Goal: Task Accomplishment & Management: Use online tool/utility

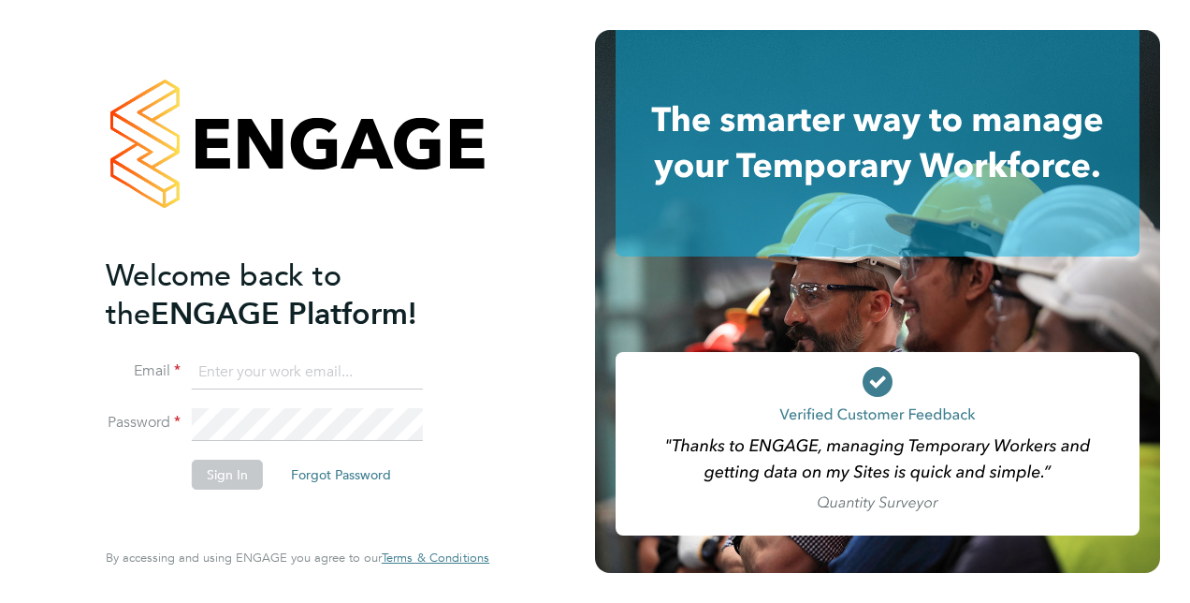
type input "nick.murphy@vistry.co.uk"
click at [208, 485] on button "Sign In" at bounding box center [227, 474] width 71 height 30
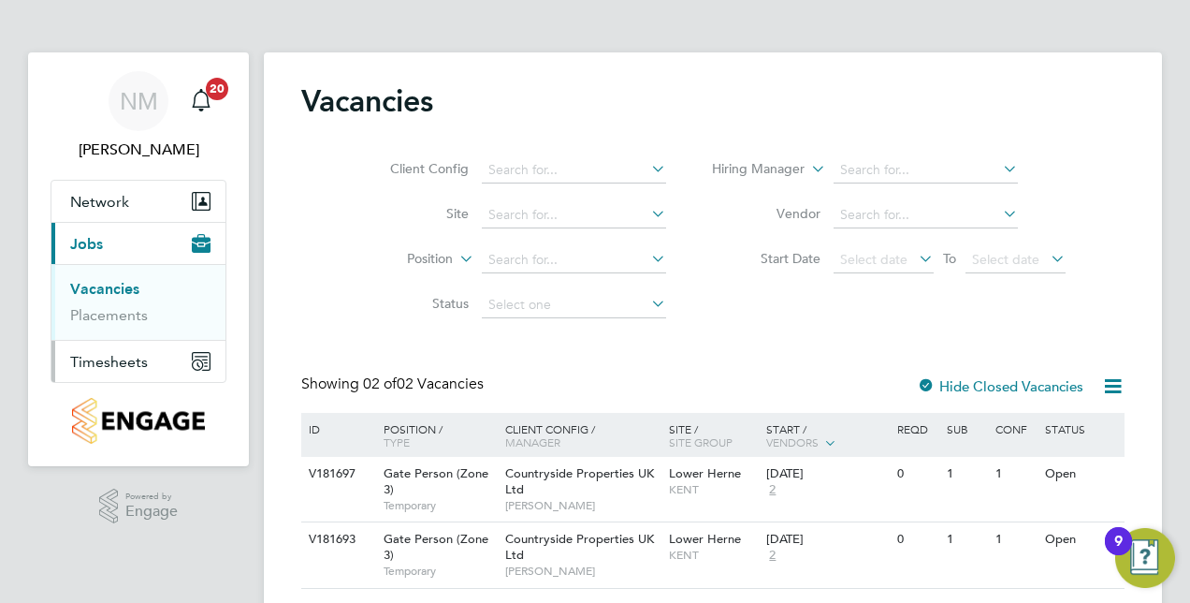
click at [118, 359] on span "Timesheets" at bounding box center [109, 362] width 78 height 18
click at [110, 333] on link "Timesheets" at bounding box center [109, 331] width 78 height 18
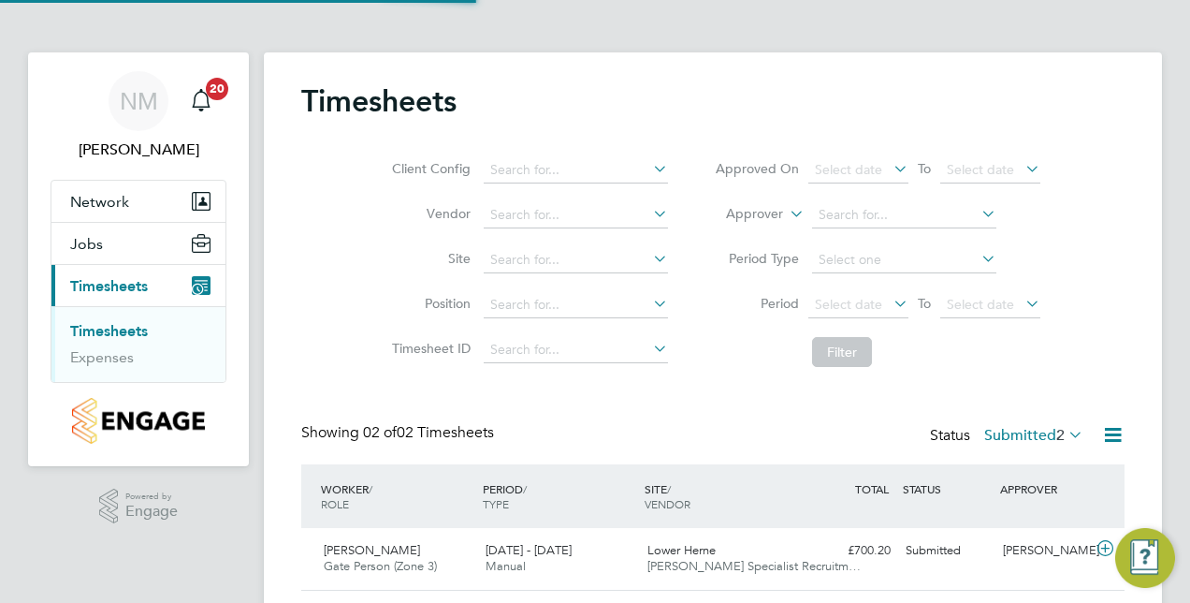
scroll to position [47, 162]
click at [607, 412] on div "Timesheets Client Config Vendor Site Position Timesheet ID Approved On Select d…" at bounding box center [712, 367] width 823 height 571
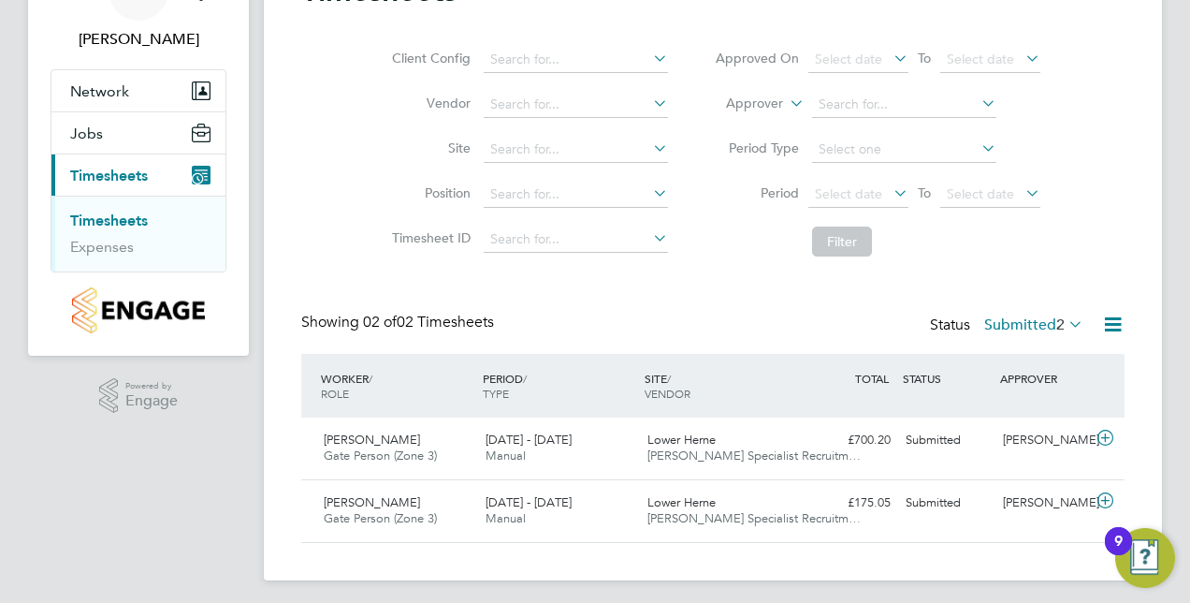
scroll to position [112, 0]
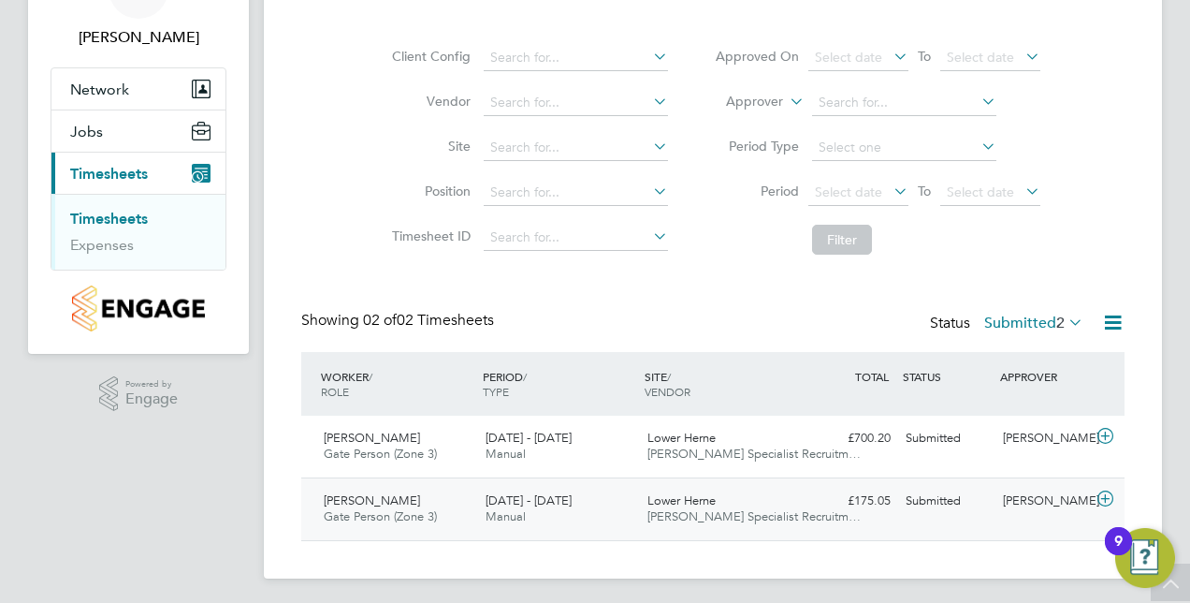
click at [378, 498] on span "Anna Wheeler" at bounding box center [372, 500] width 96 height 16
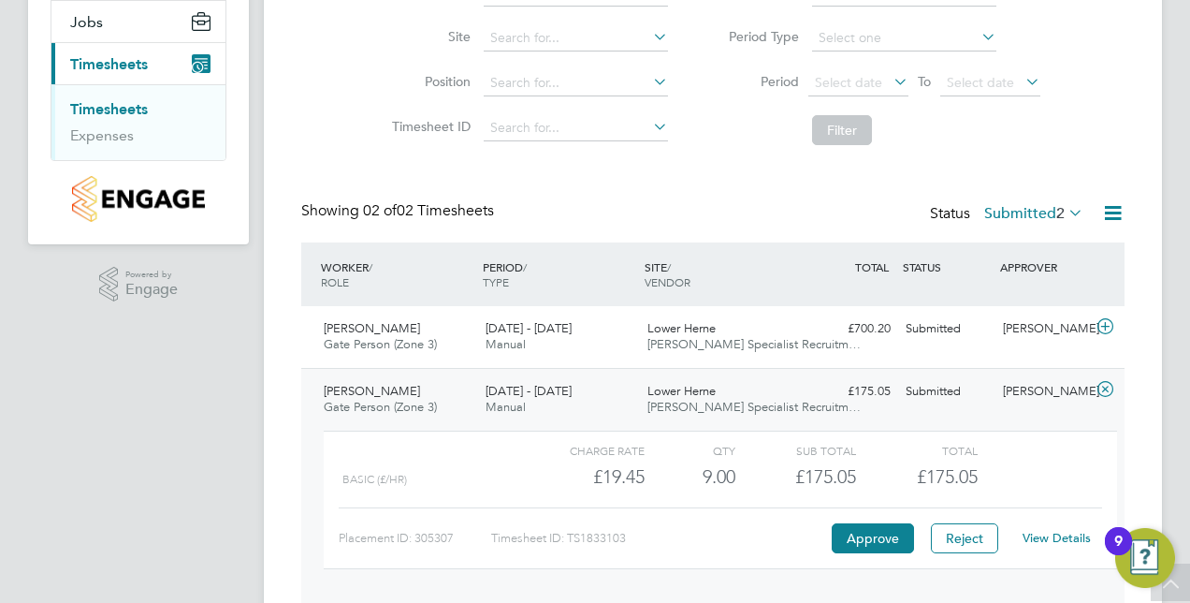
scroll to position [225, 0]
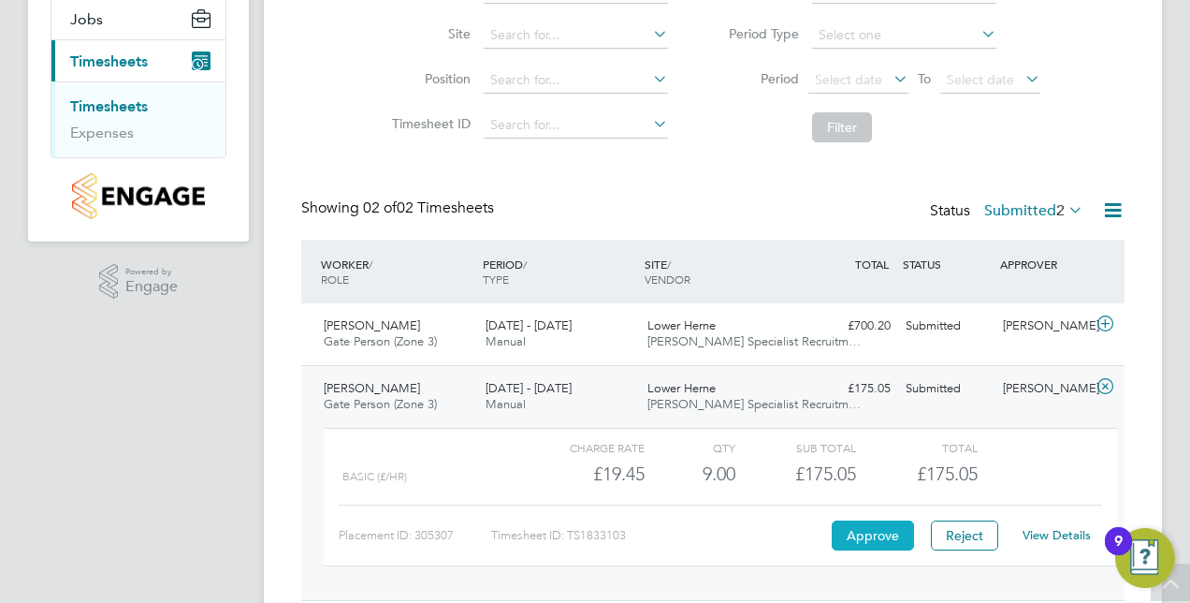
click at [879, 532] on button "Approve" at bounding box center [873, 535] width 82 height 30
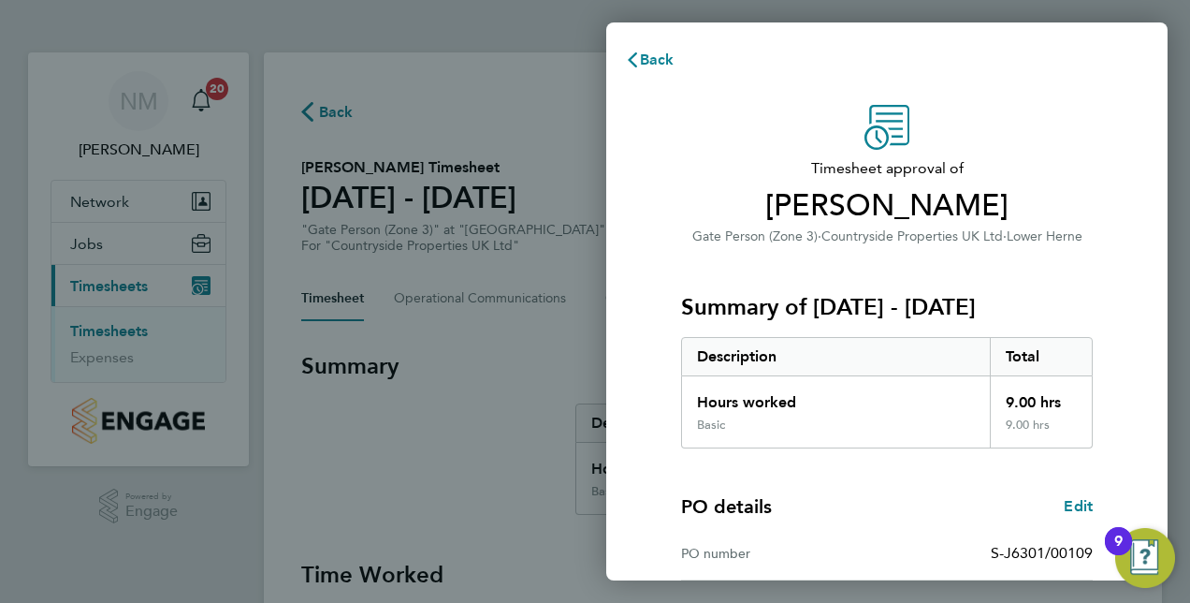
click at [637, 442] on div "Timesheet approval of Anna Wheeler Gate Person (Zone 3) · Countryside Propertie…" at bounding box center [886, 477] width 561 height 791
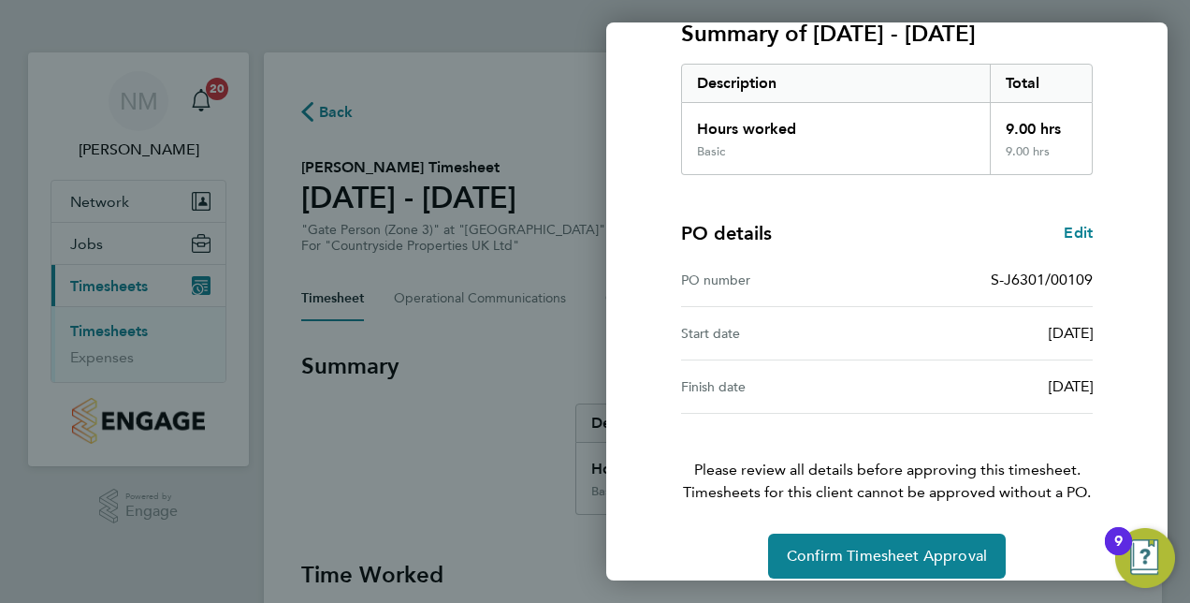
scroll to position [292, 0]
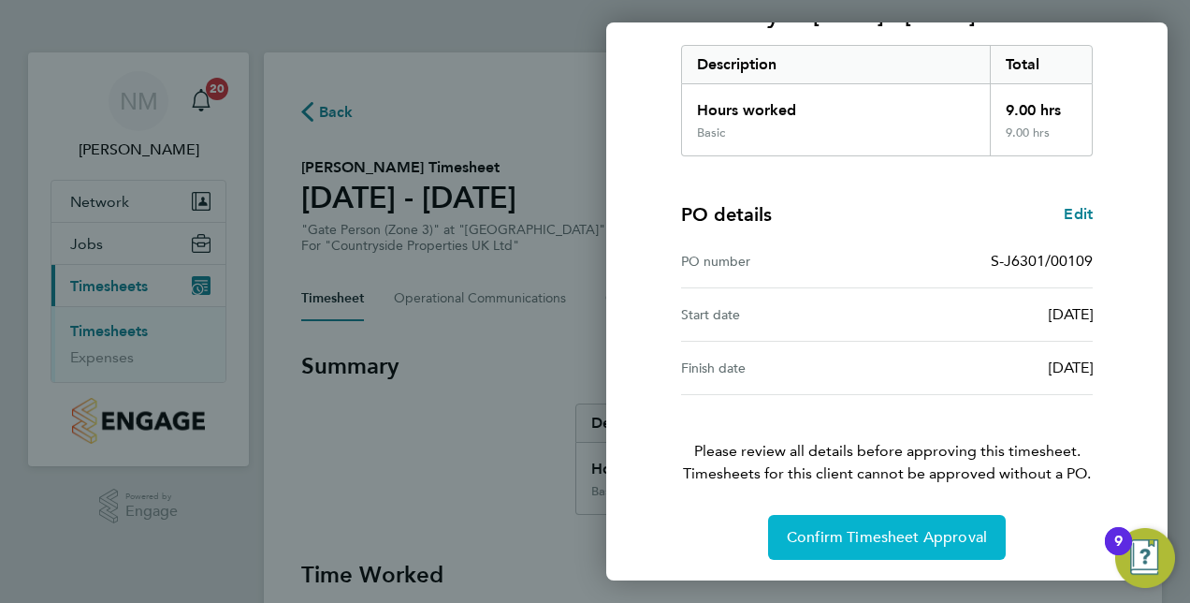
click at [816, 530] on span "Confirm Timesheet Approval" at bounding box center [887, 537] width 200 height 19
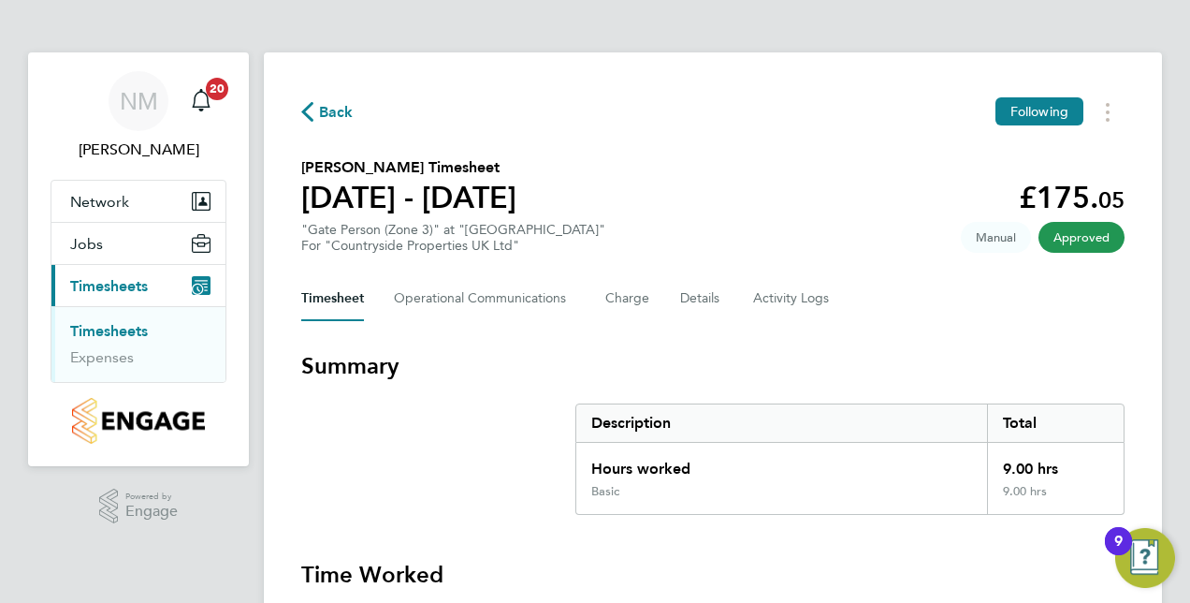
click at [98, 325] on link "Timesheets" at bounding box center [109, 331] width 78 height 18
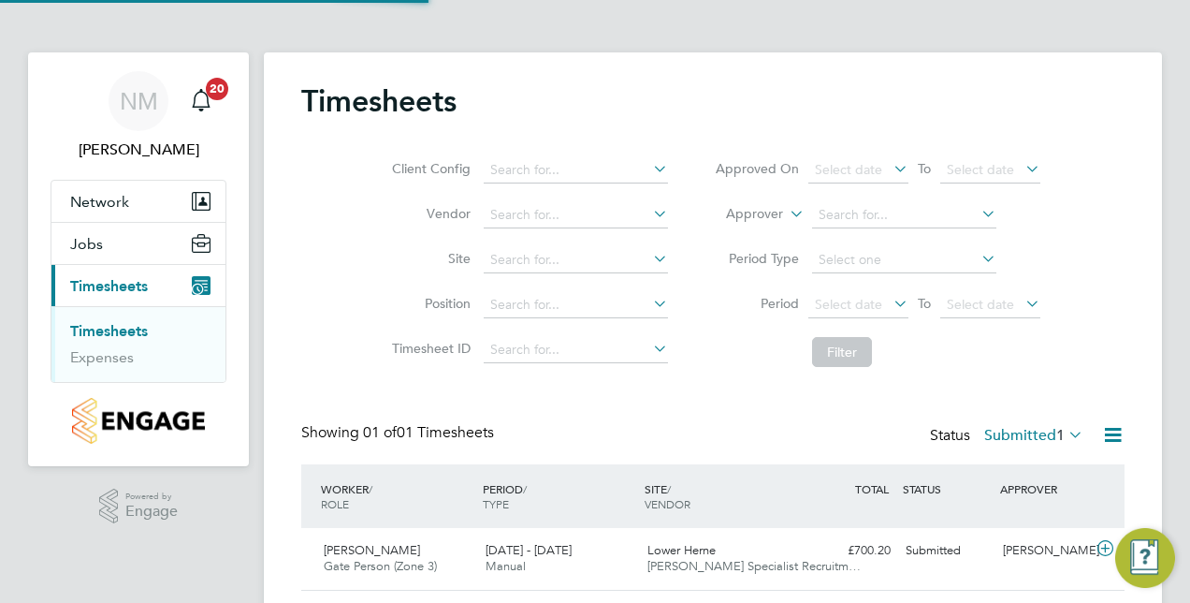
scroll to position [47, 162]
click at [604, 406] on div "Timesheets Client Config Vendor Site Position Timesheet ID Approved On Select d…" at bounding box center [712, 336] width 823 height 508
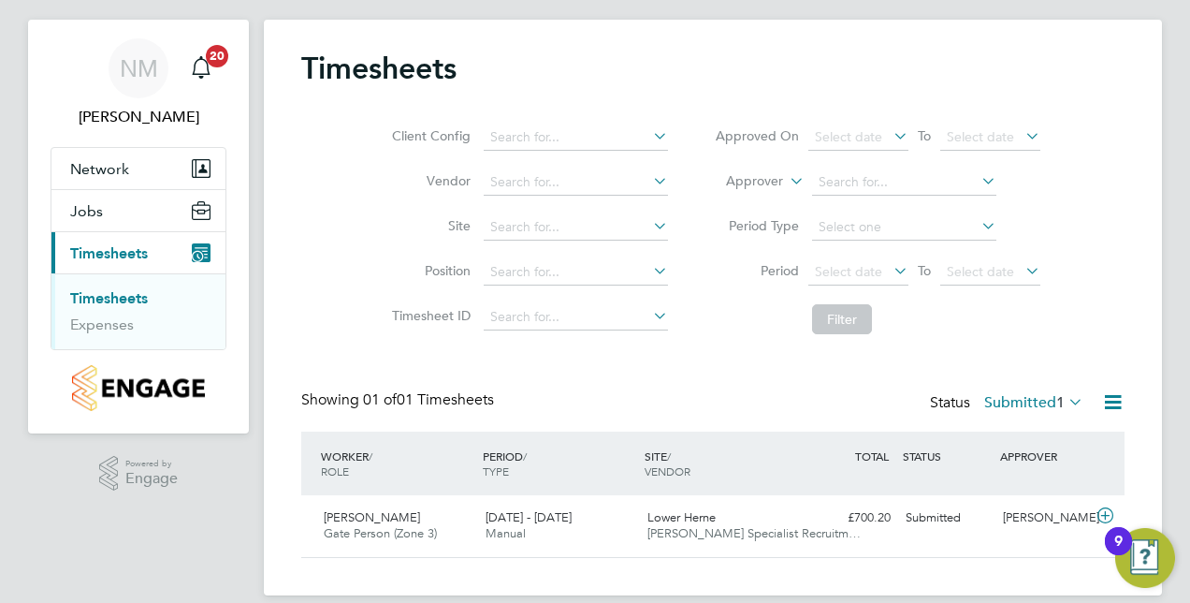
scroll to position [54, 0]
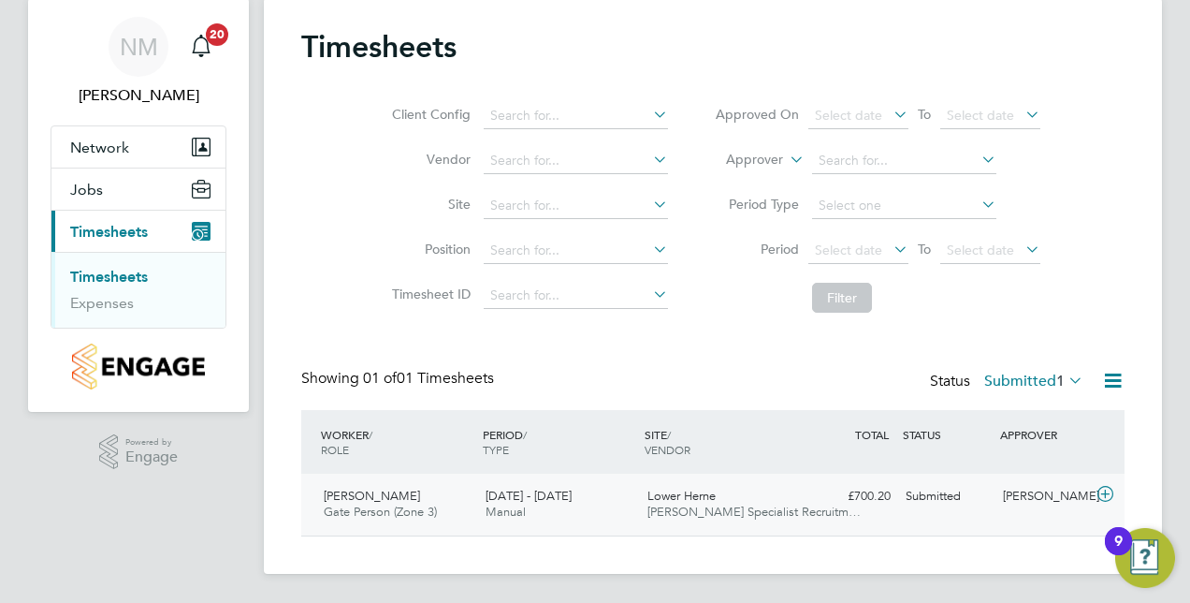
click at [363, 491] on span "[PERSON_NAME]" at bounding box center [372, 495] width 96 height 16
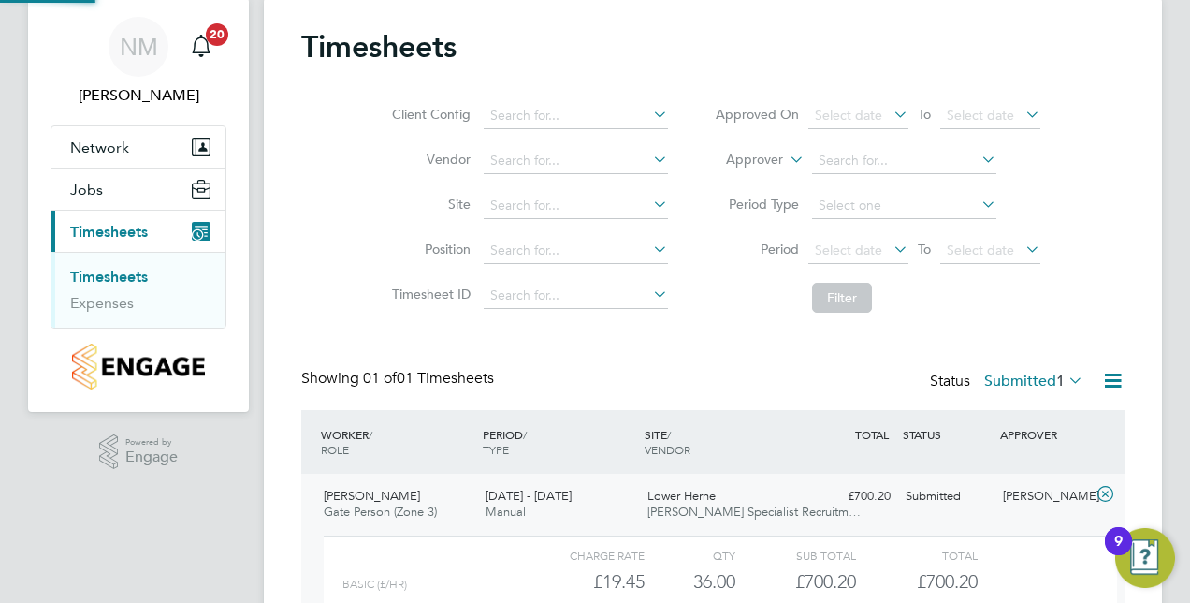
scroll to position [32, 182]
click at [646, 361] on div "Timesheets Client Config Vendor Site Position Timesheet ID Approved On Select d…" at bounding box center [712, 368] width 823 height 680
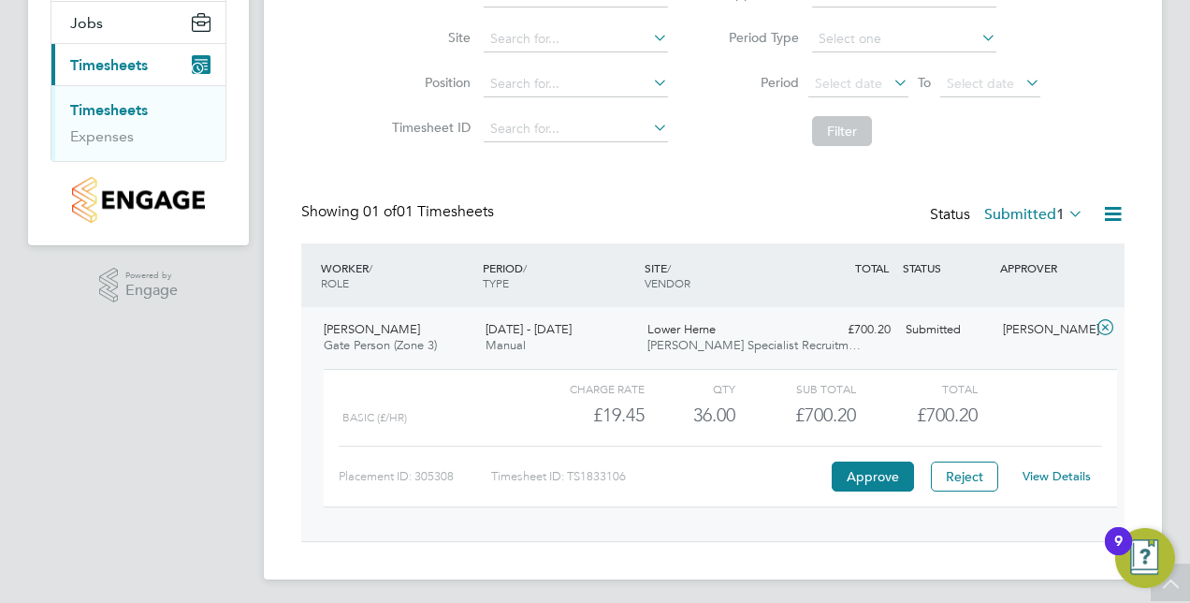
scroll to position [225, 0]
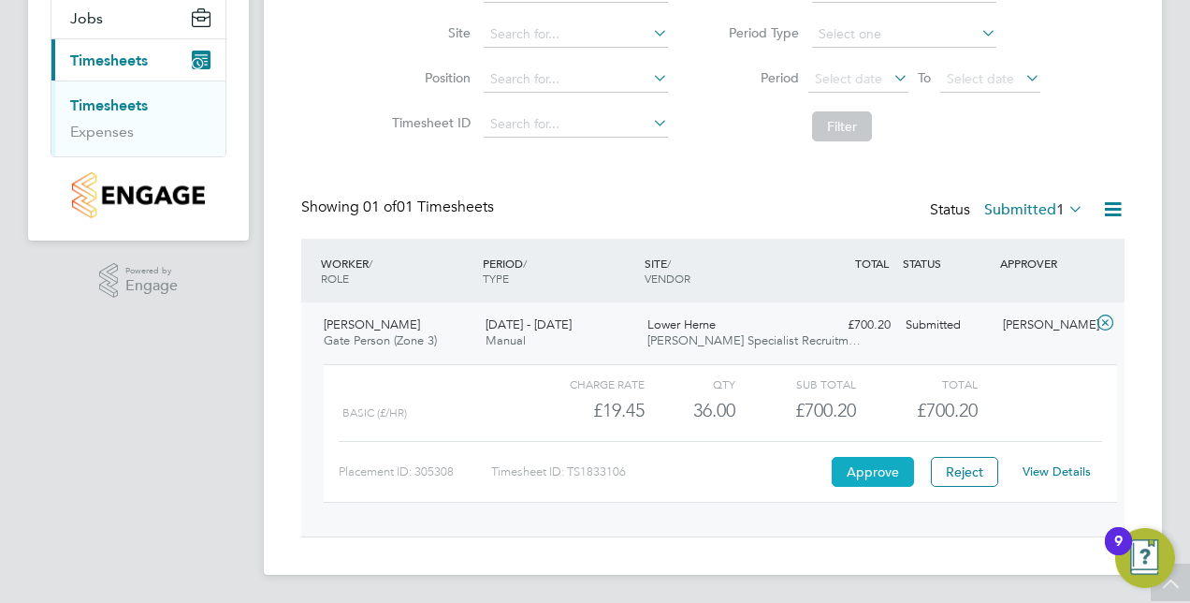
click at [846, 460] on button "Approve" at bounding box center [873, 472] width 82 height 30
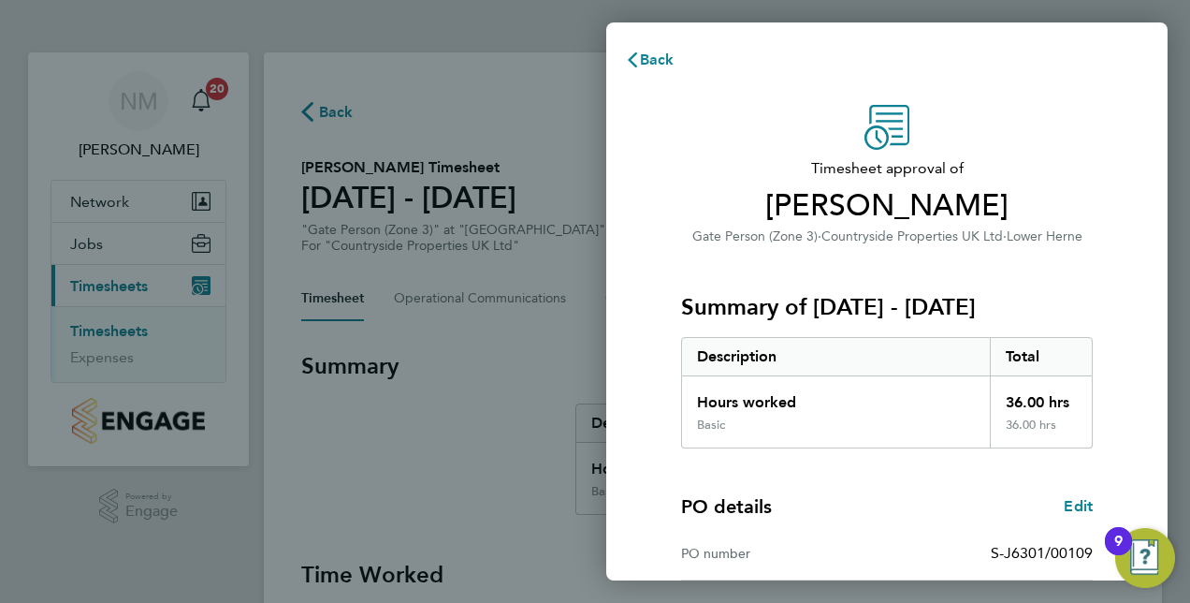
click at [651, 425] on div "Timesheet approval of [PERSON_NAME] Gate Person (Zone 3) · Countryside Properti…" at bounding box center [886, 477] width 561 height 791
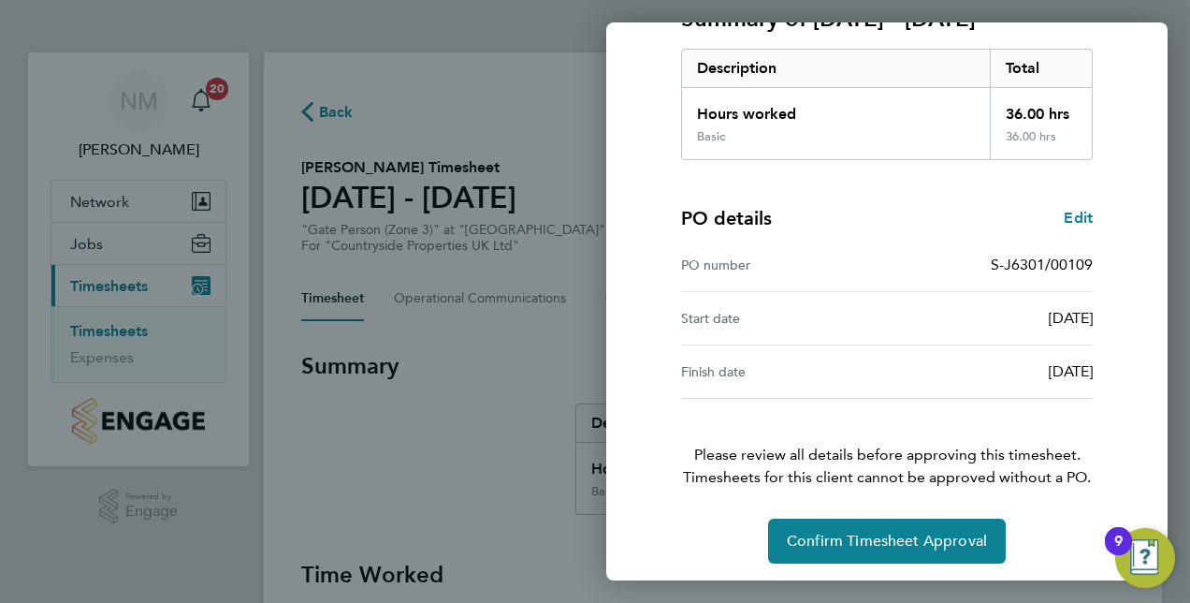
scroll to position [292, 0]
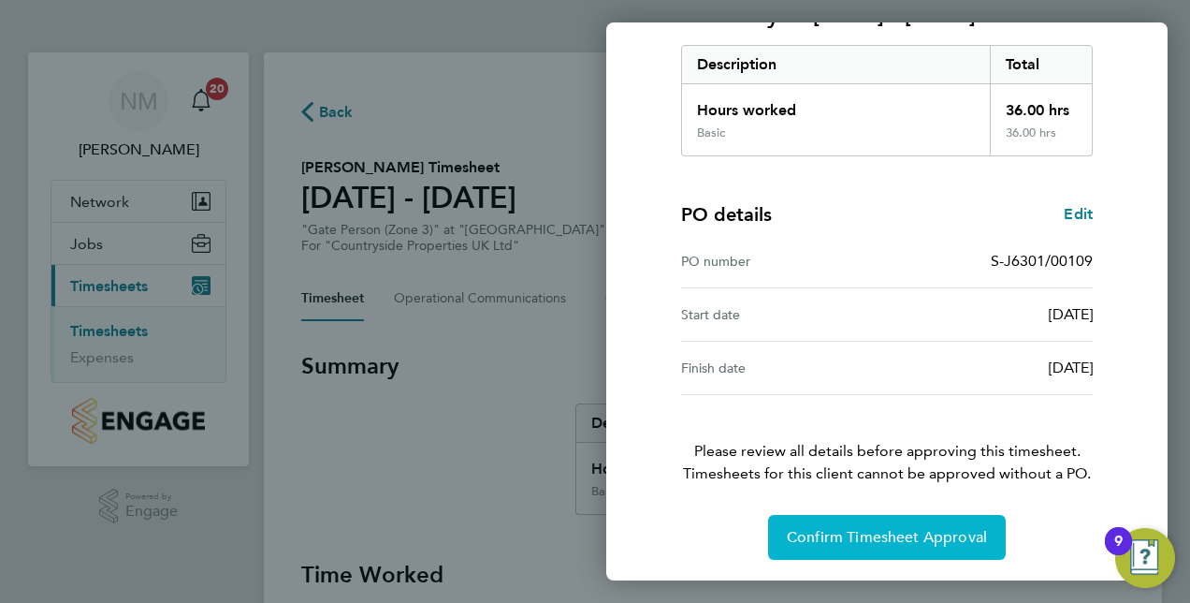
click at [821, 528] on span "Confirm Timesheet Approval" at bounding box center [887, 537] width 200 height 19
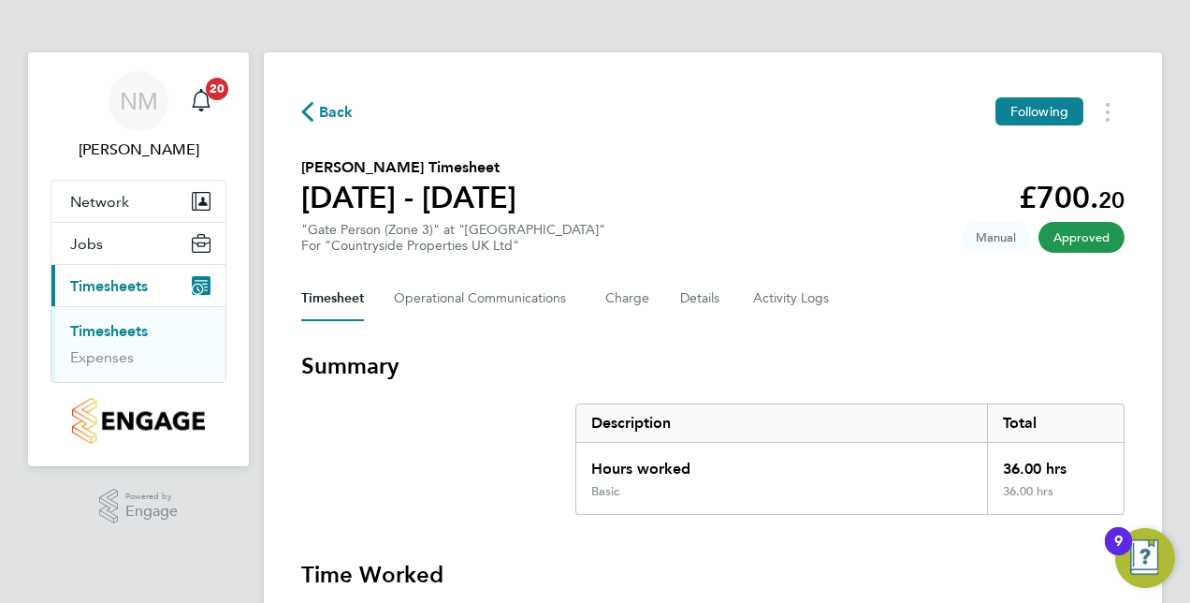
click at [124, 327] on link "Timesheets" at bounding box center [109, 331] width 78 height 18
